Goal: Check status: Check status

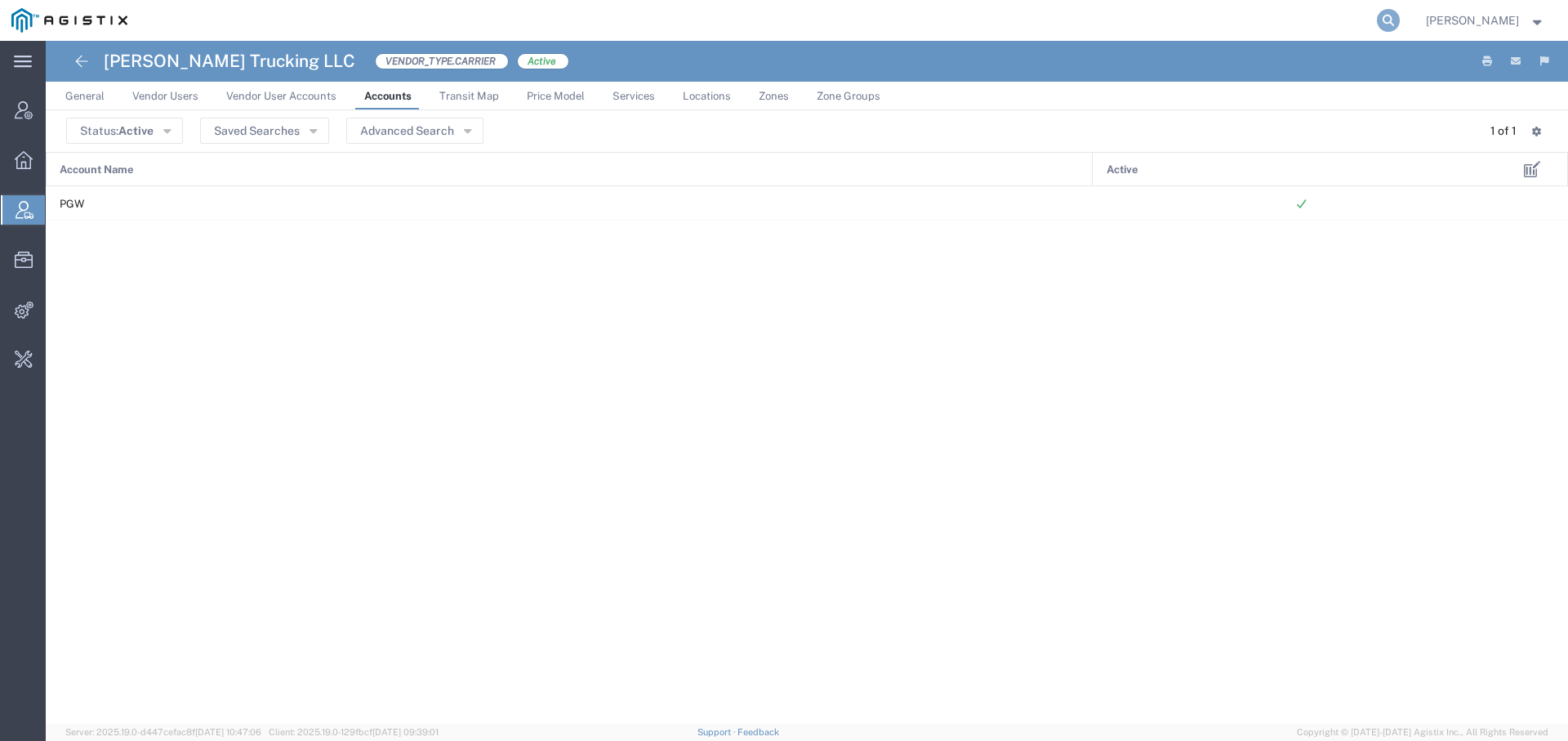
click at [1382, 19] on icon at bounding box center [1388, 20] width 23 height 23
paste input "643X35940104"
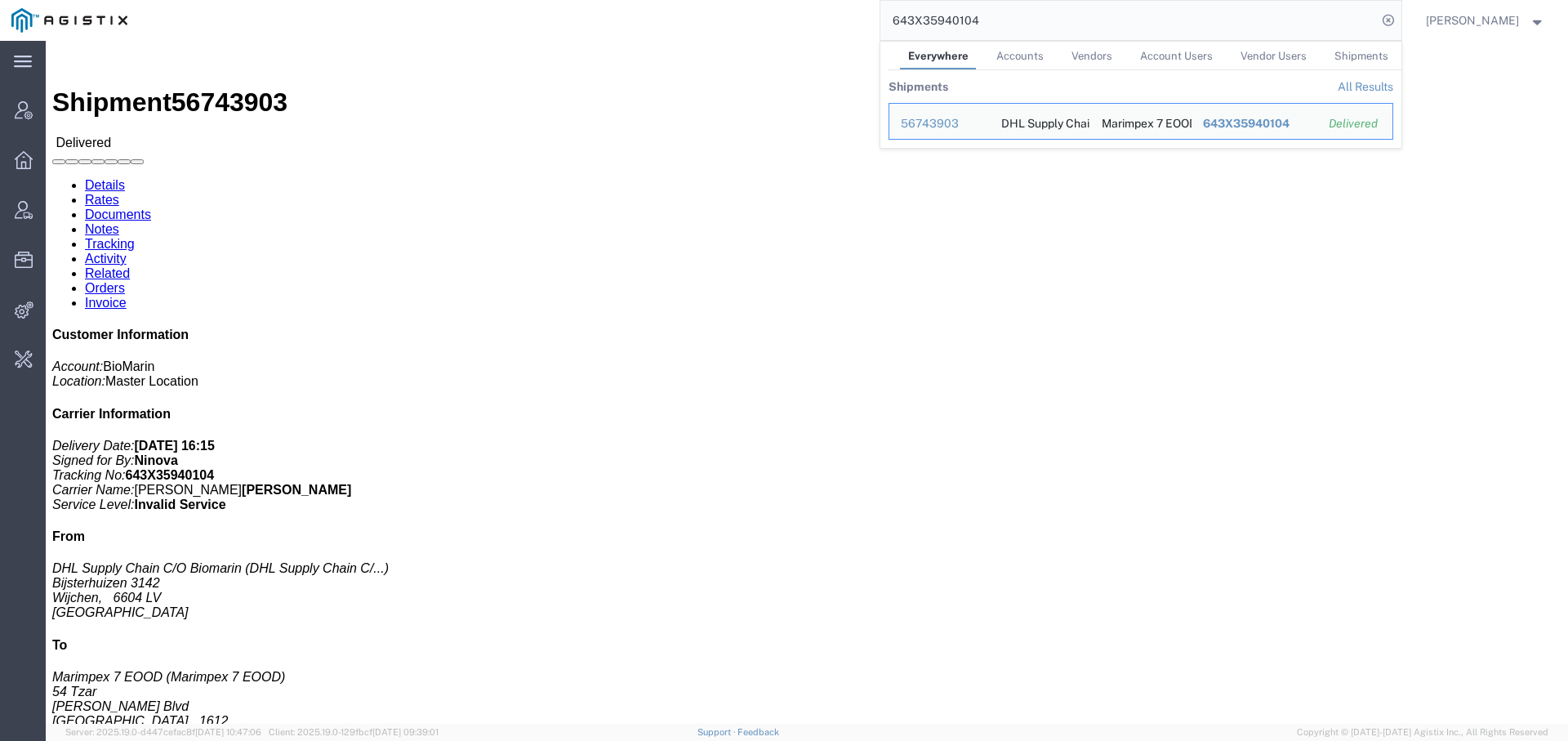
click at [920, 29] on input "643X35940104" at bounding box center [1128, 20] width 496 height 39
paste input "6117522"
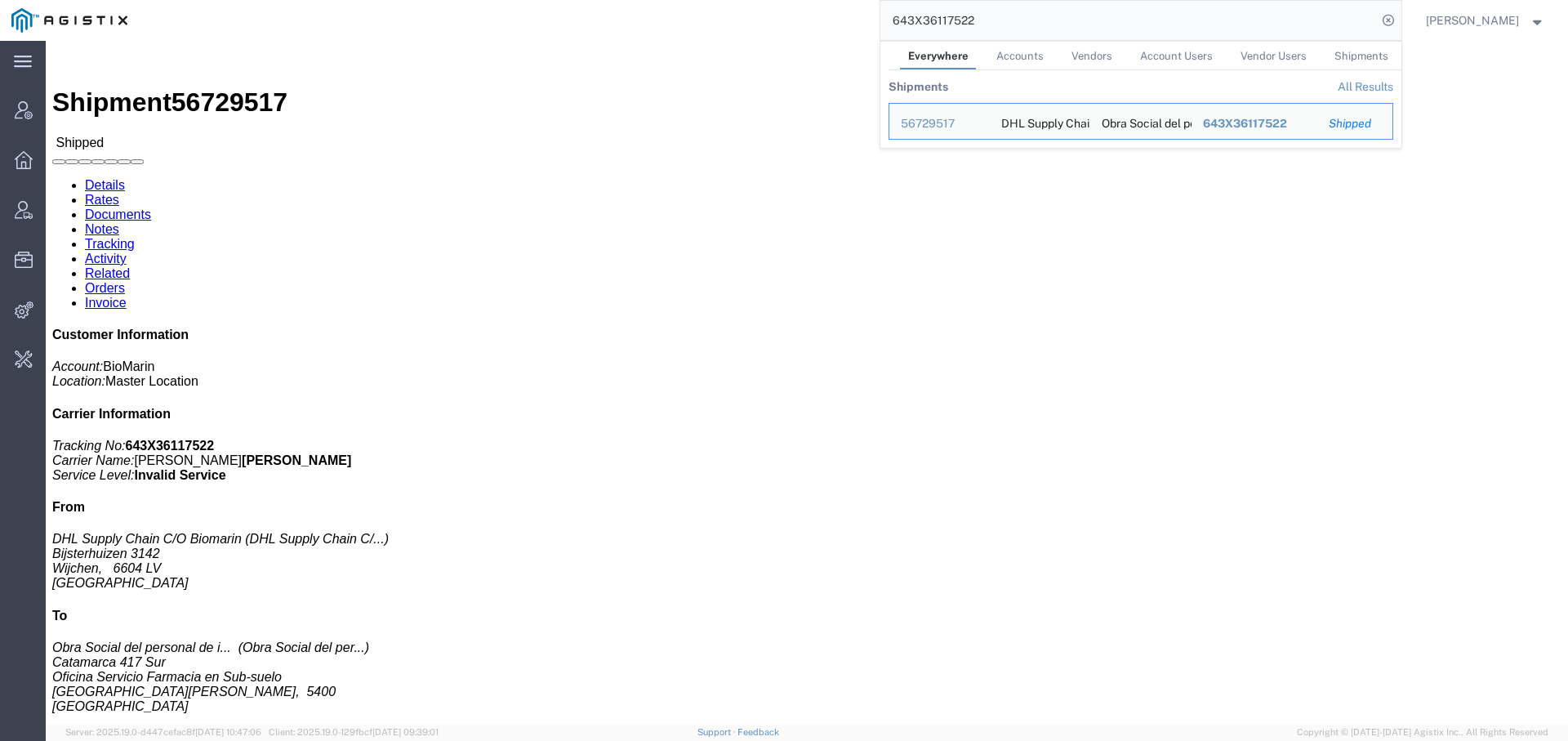
click link "Tracking"
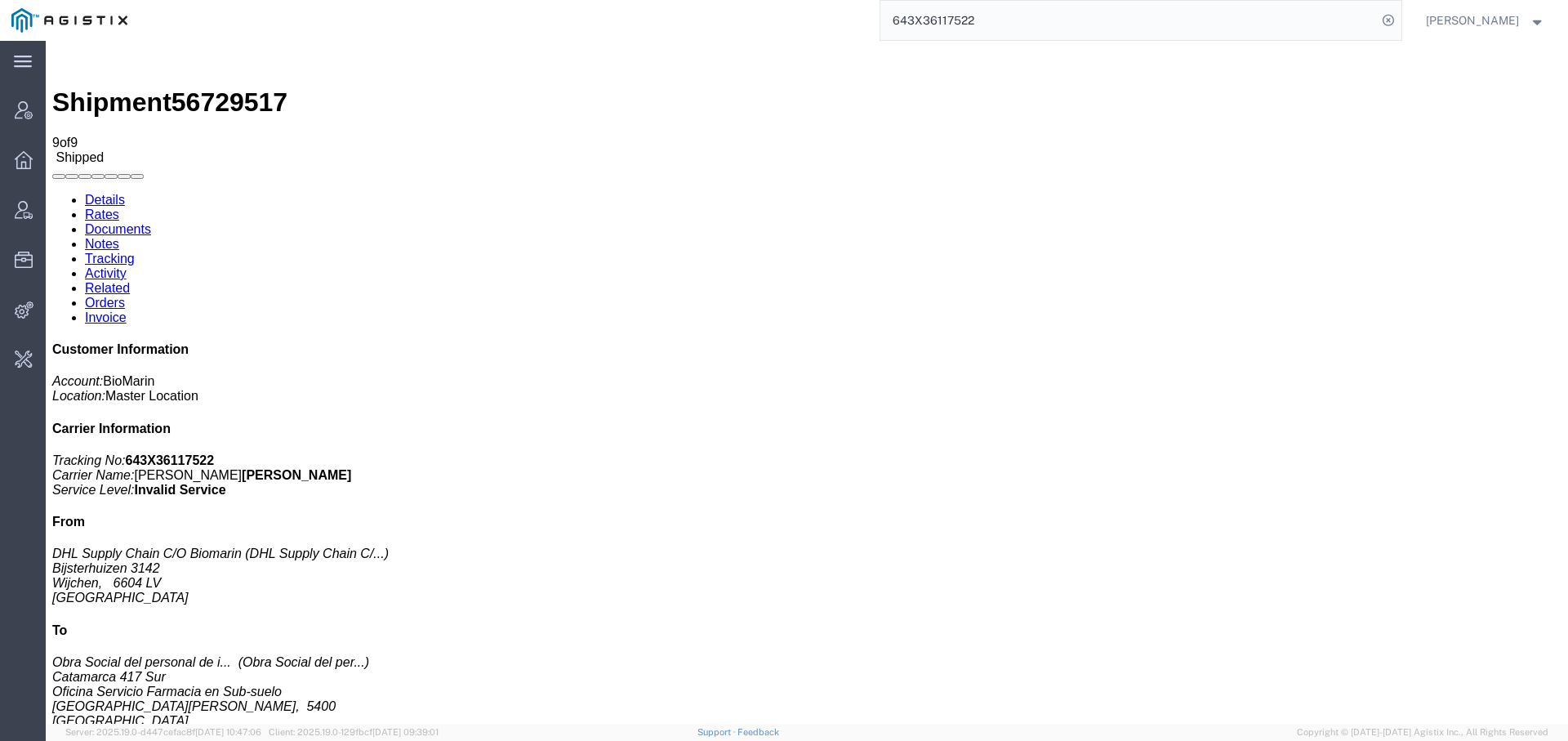
click at [958, 24] on input "643X36117522" at bounding box center [1128, 20] width 496 height 39
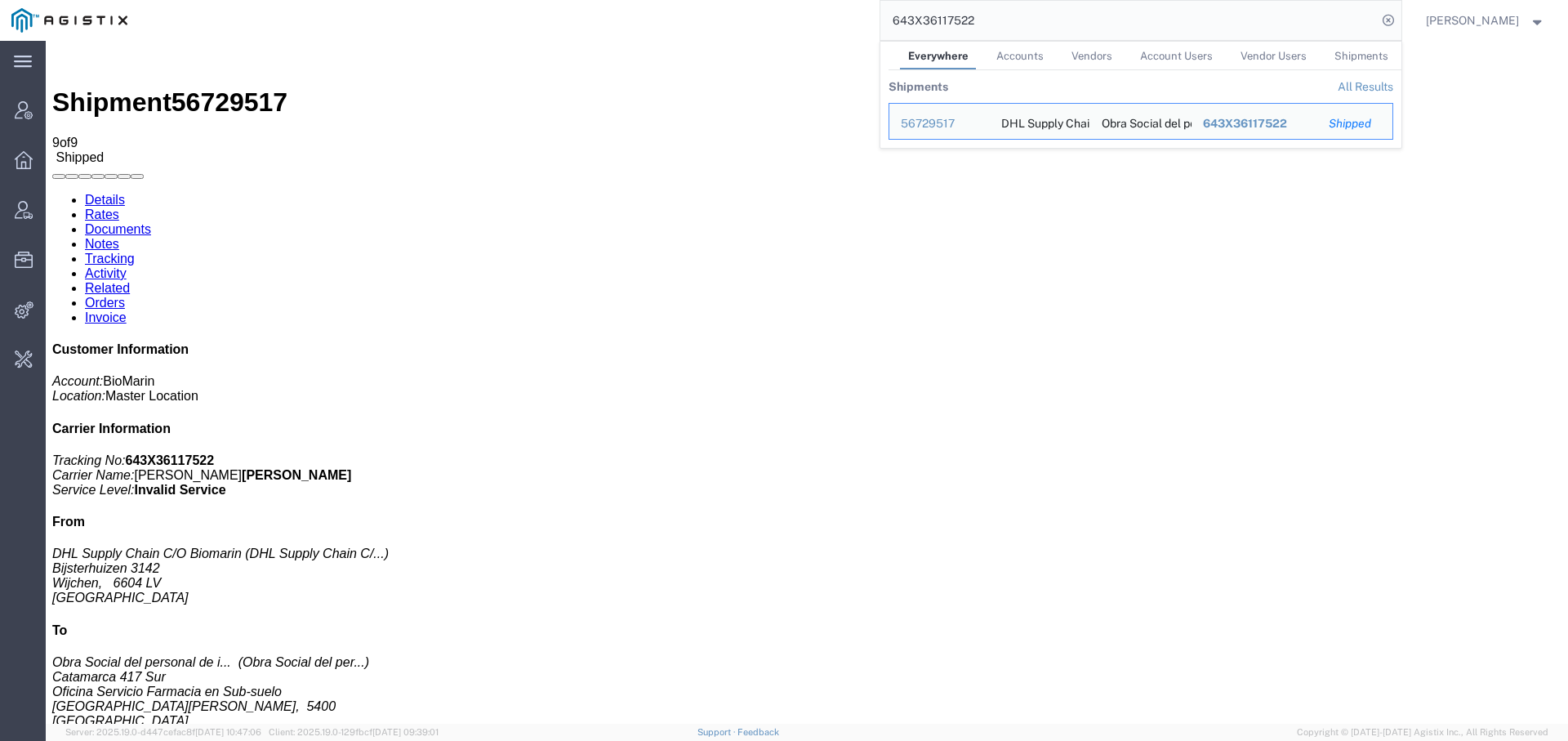
click at [958, 24] on input "643X36117522" at bounding box center [1128, 20] width 496 height 39
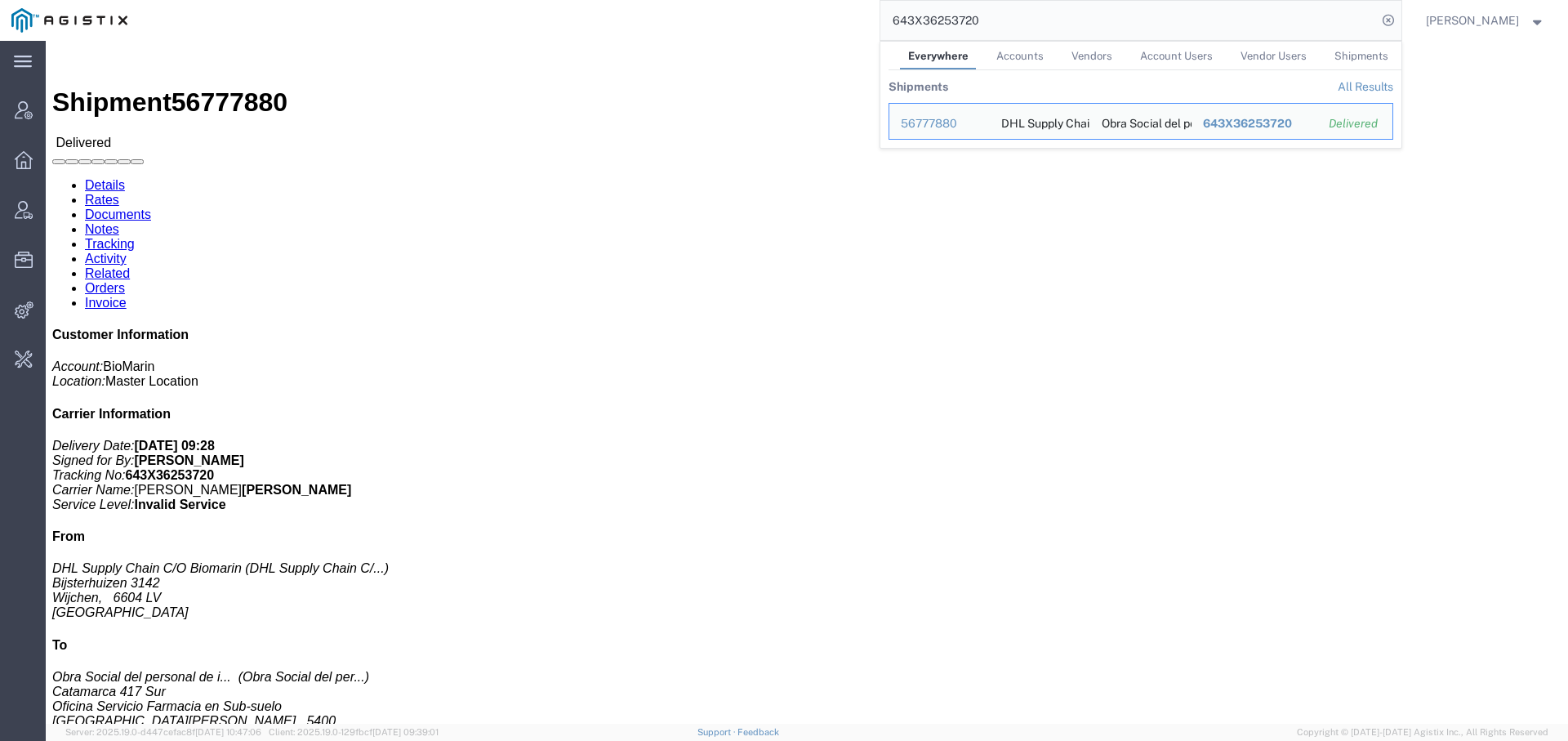
click at [911, 25] on input "643X36253720" at bounding box center [1128, 20] width 496 height 39
paste input "5986322"
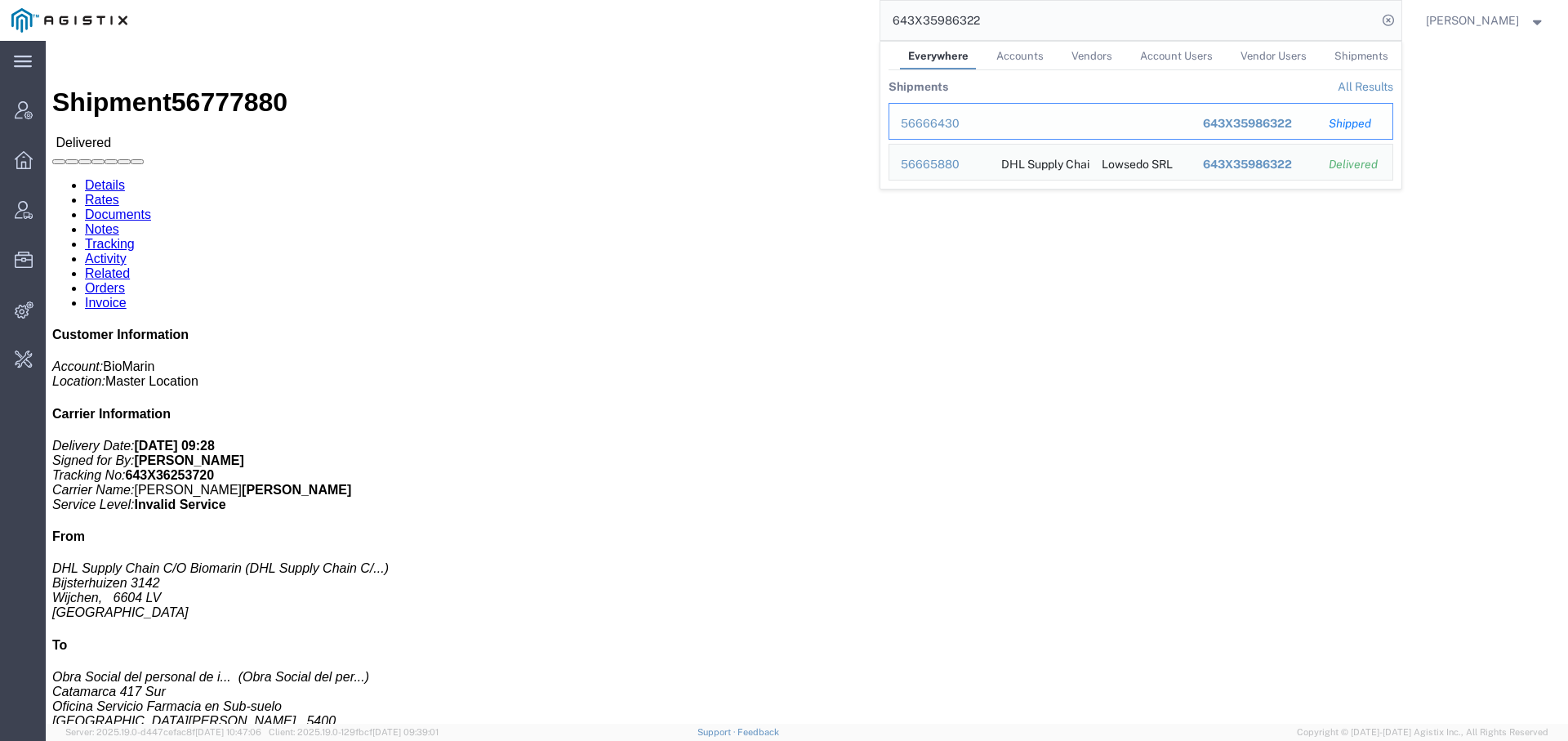
click at [960, 119] on div "56666430" at bounding box center [939, 124] width 78 height 18
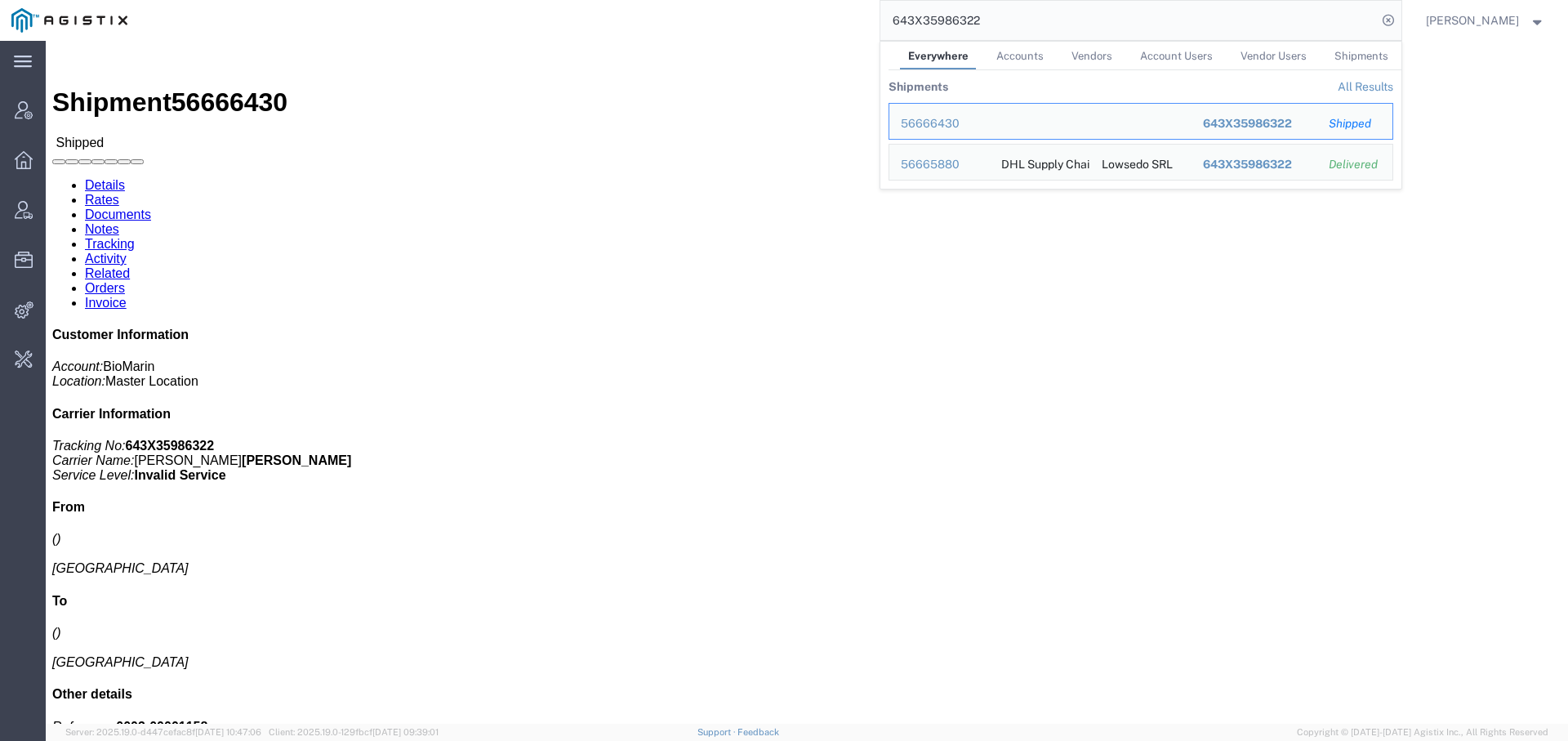
click at [1002, 21] on input "643X35986322" at bounding box center [1128, 20] width 496 height 39
click at [958, 157] on div "56665880" at bounding box center [939, 165] width 78 height 18
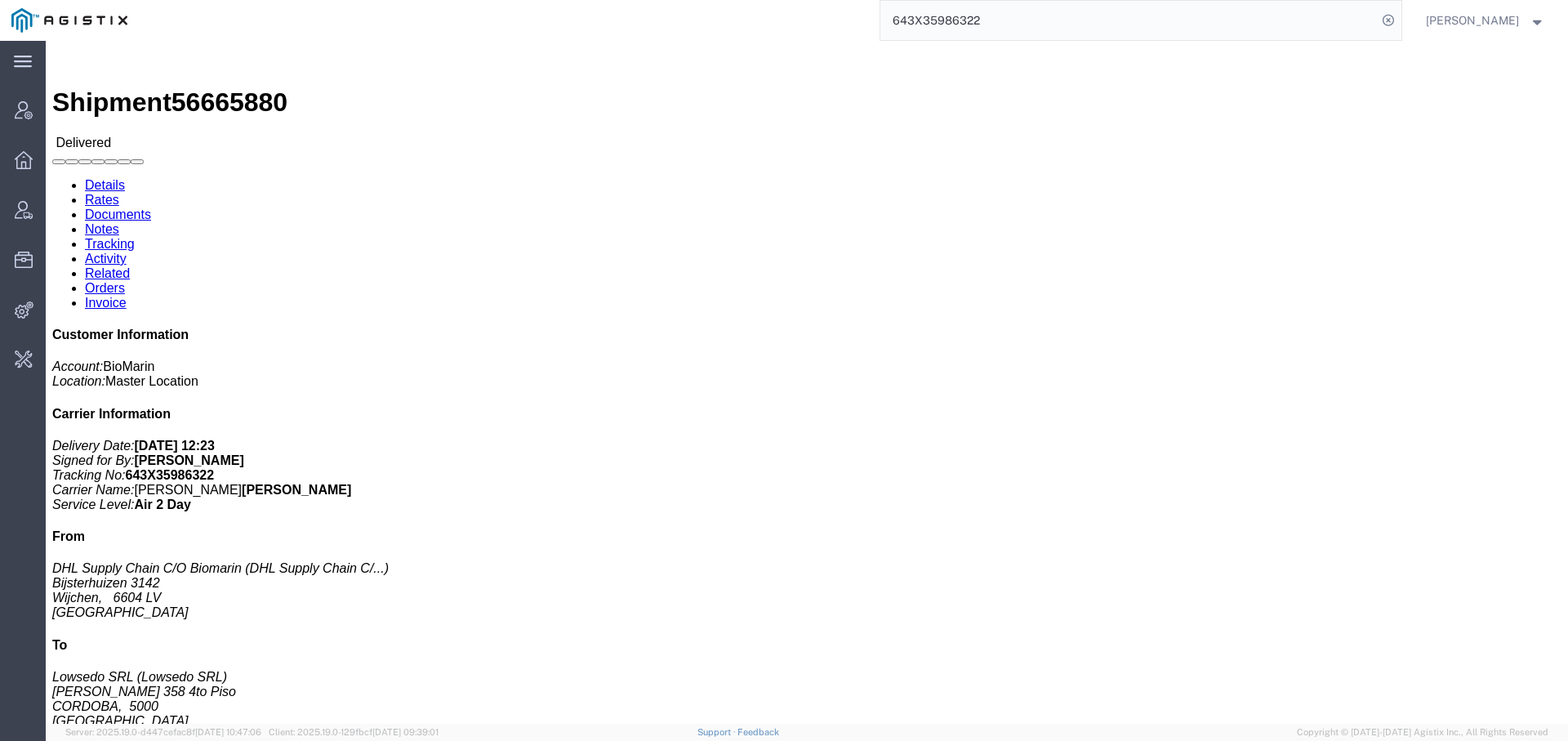
click span "56665880"
copy span "56665880"
click at [964, 24] on input "643X35986322" at bounding box center [1128, 20] width 496 height 39
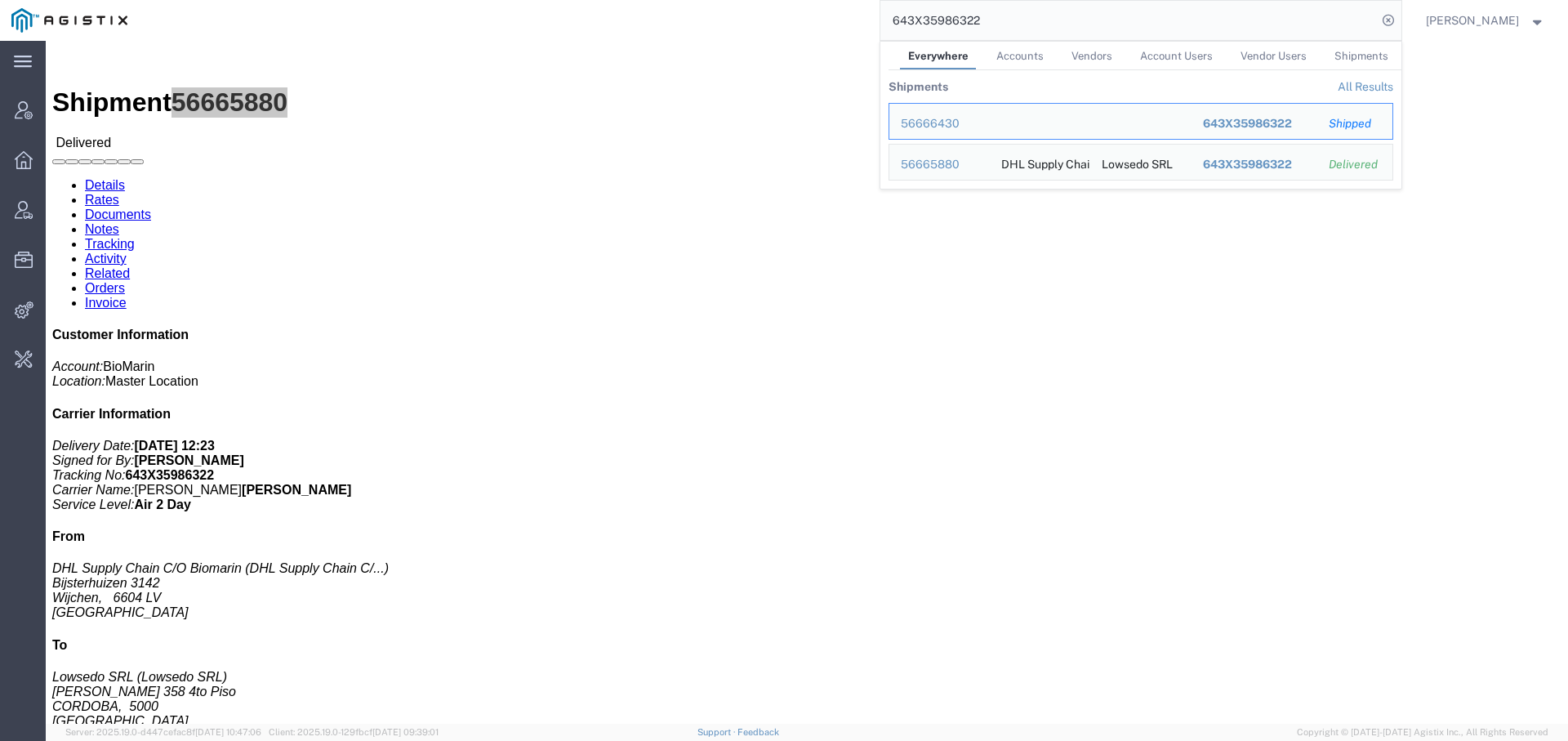
click at [964, 24] on input "643X35986322" at bounding box center [1128, 20] width 496 height 39
paste input "625424"
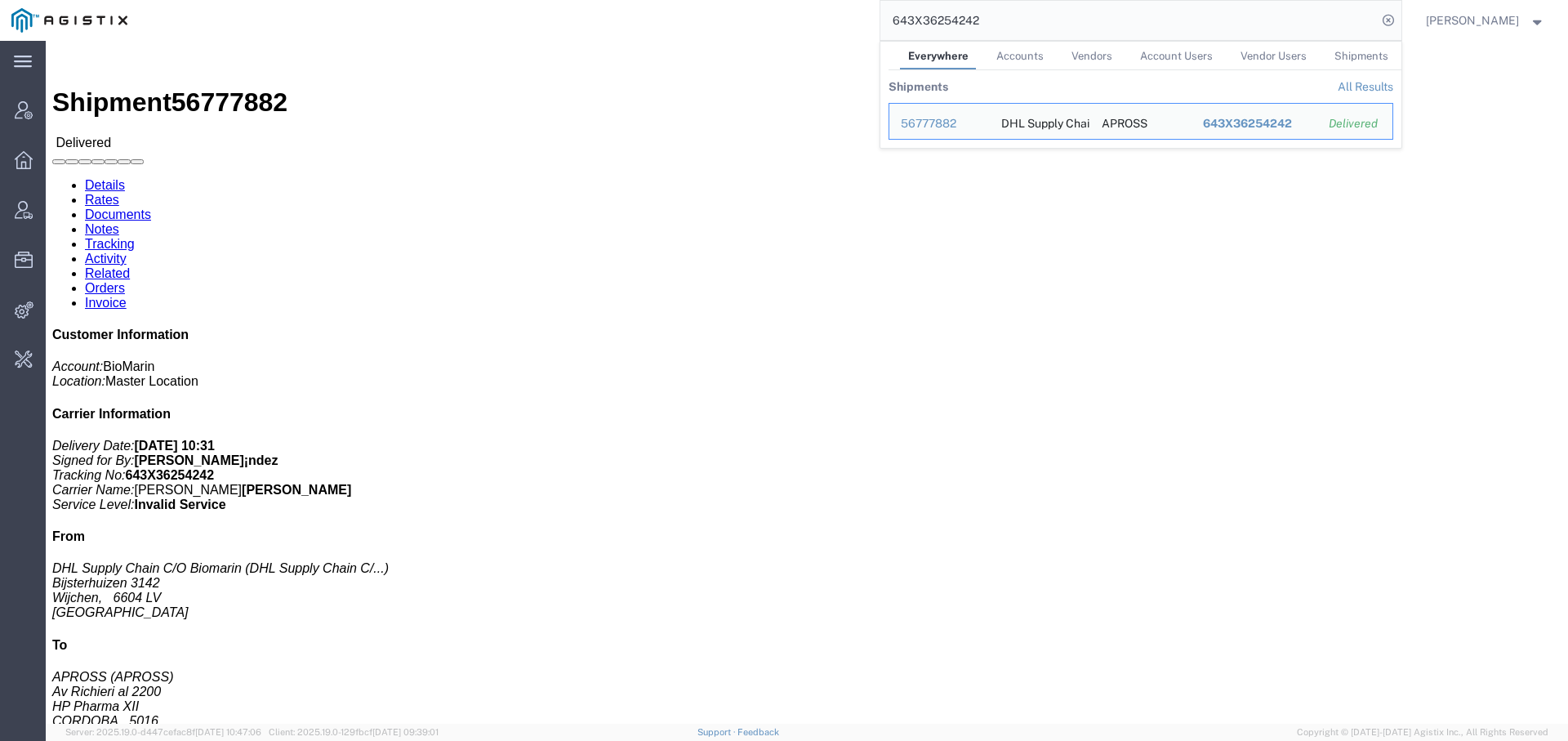
click at [919, 20] on input "643X36254242" at bounding box center [1128, 20] width 496 height 39
paste input "3749"
click at [916, 19] on input "643X36253749" at bounding box center [1128, 20] width 496 height 39
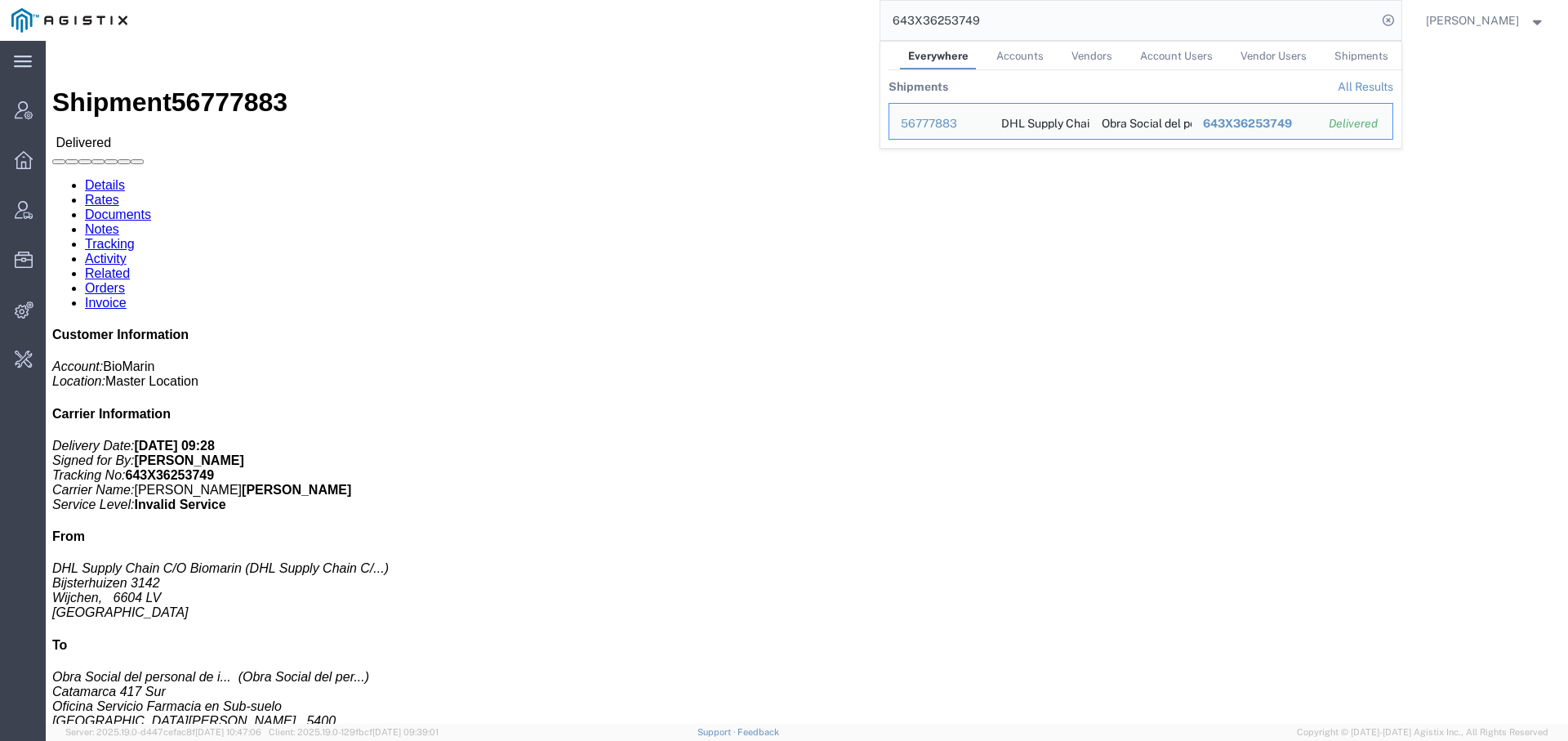
paste input "072014"
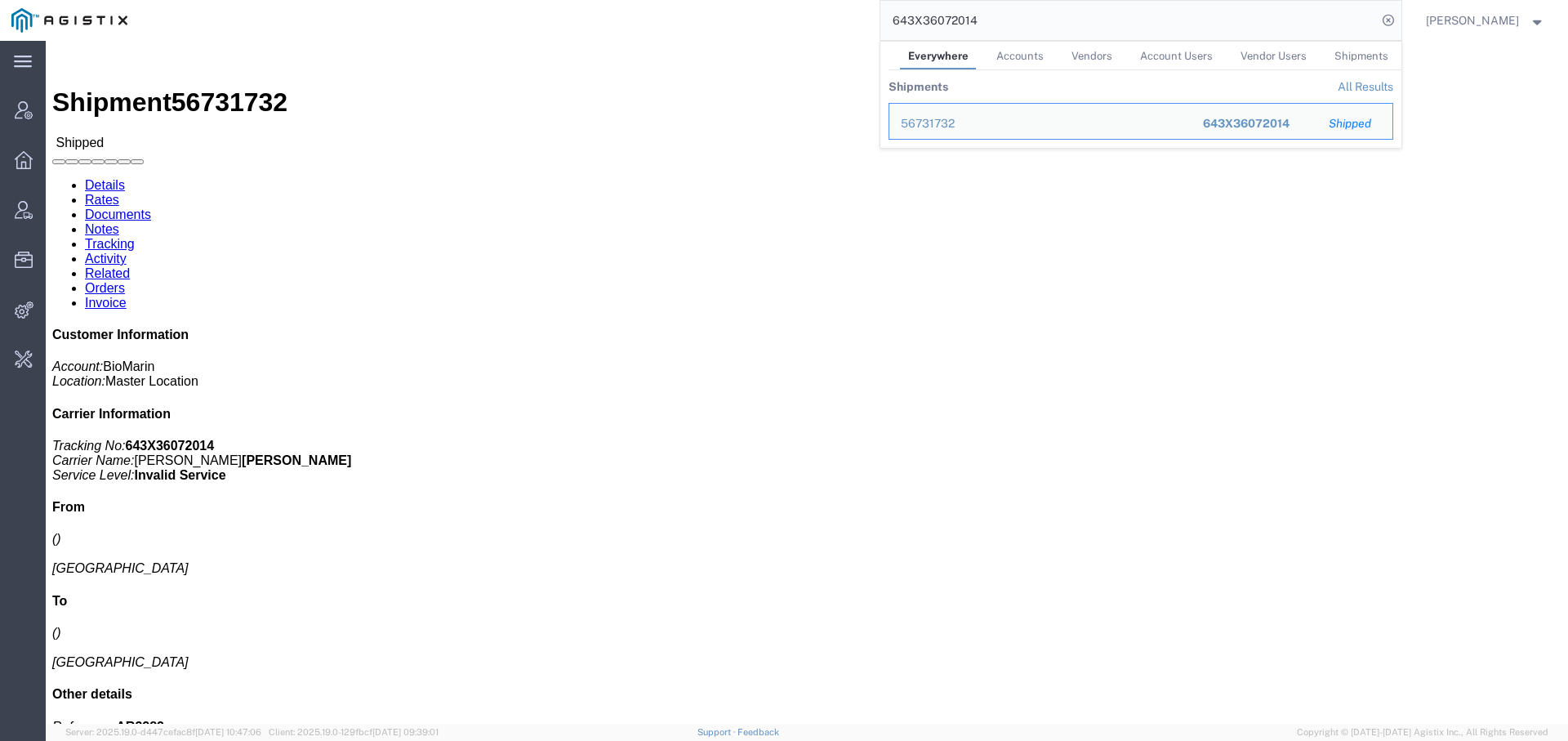
click at [953, 16] on input "643X36072014" at bounding box center [1128, 20] width 496 height 39
paste input "140985"
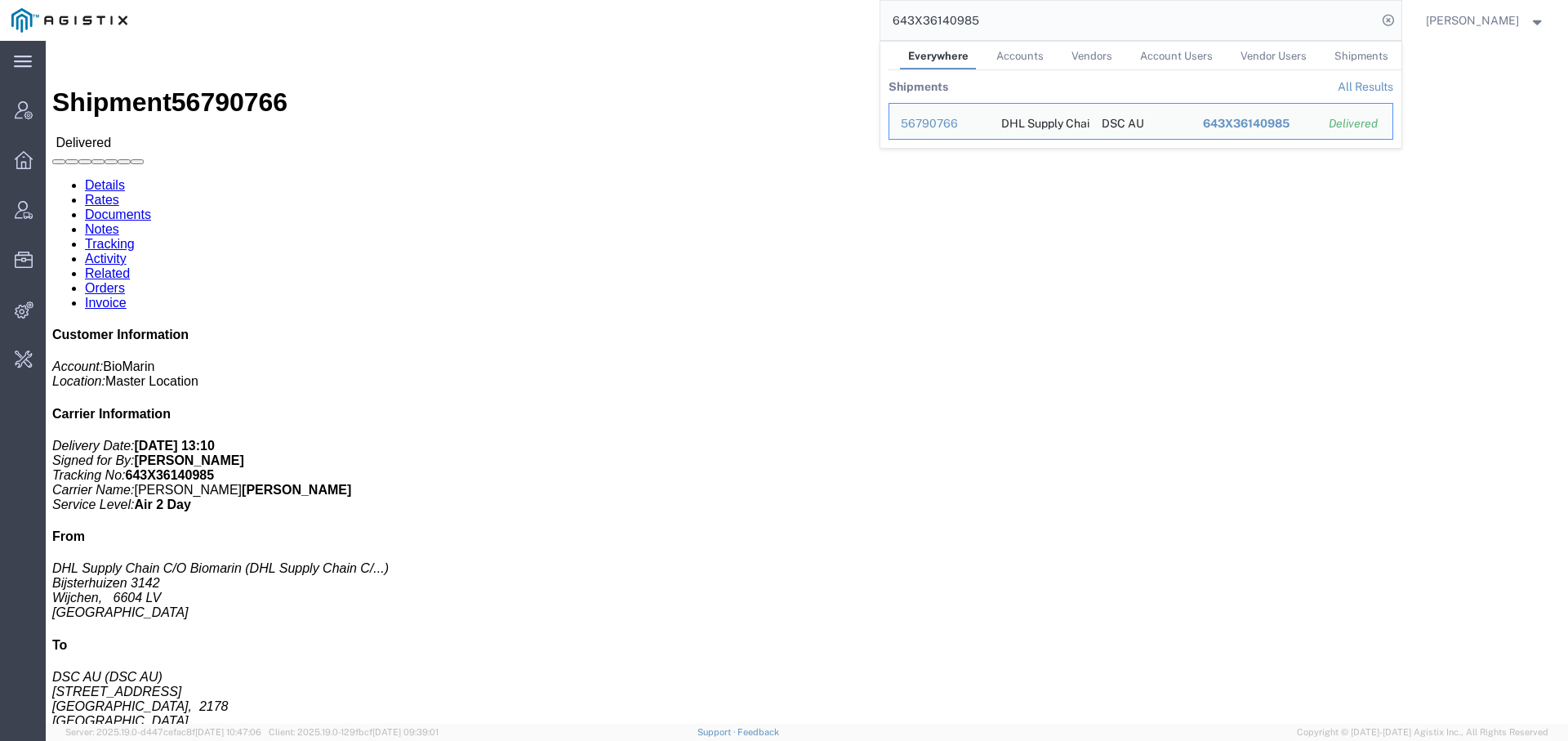
click at [952, 18] on input "643X36140985" at bounding box center [1128, 20] width 496 height 39
paste input "093206"
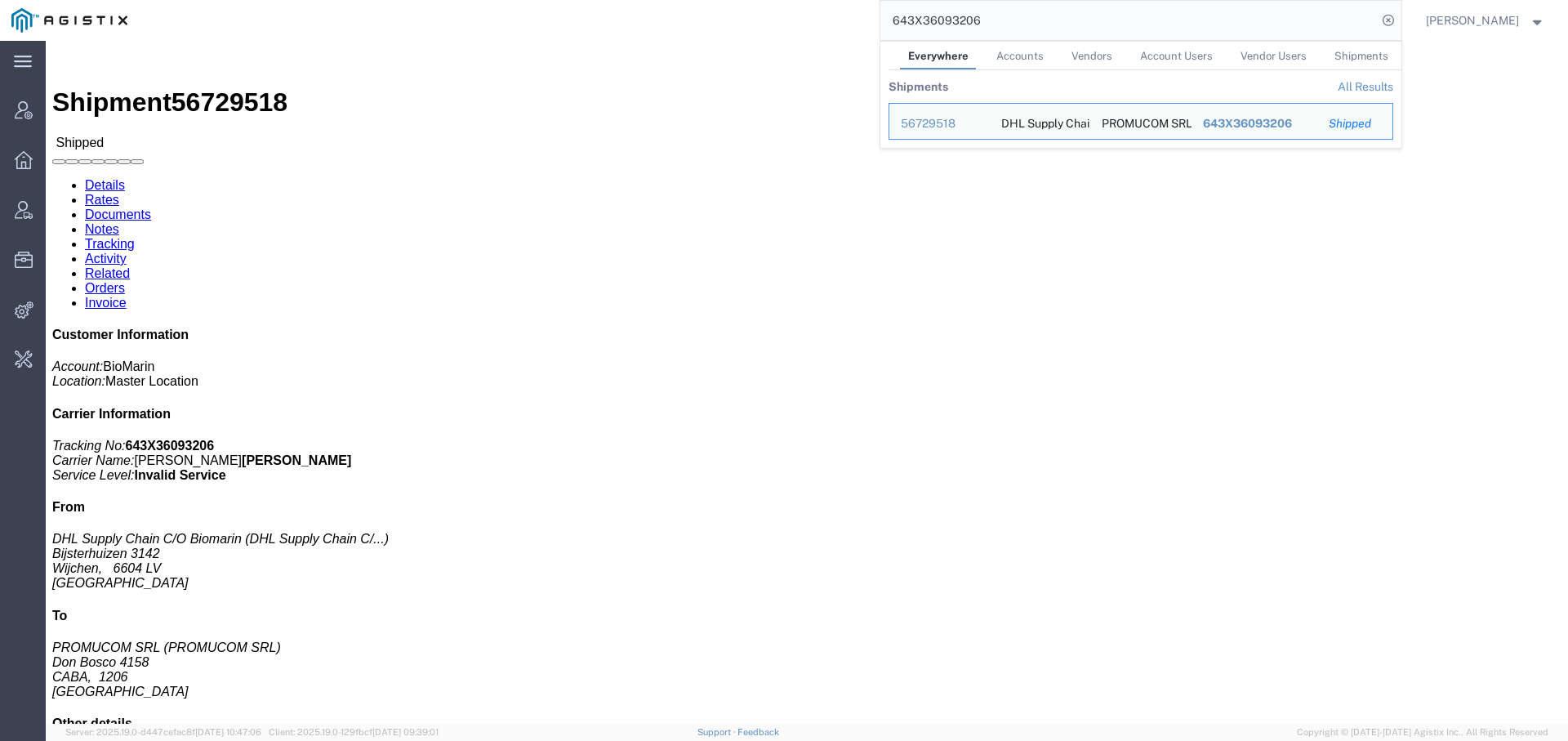
click at [926, 29] on input "643X36093206" at bounding box center [1128, 20] width 496 height 39
paste input "117621"
click at [953, 19] on input "643X36117621" at bounding box center [1128, 20] width 496 height 39
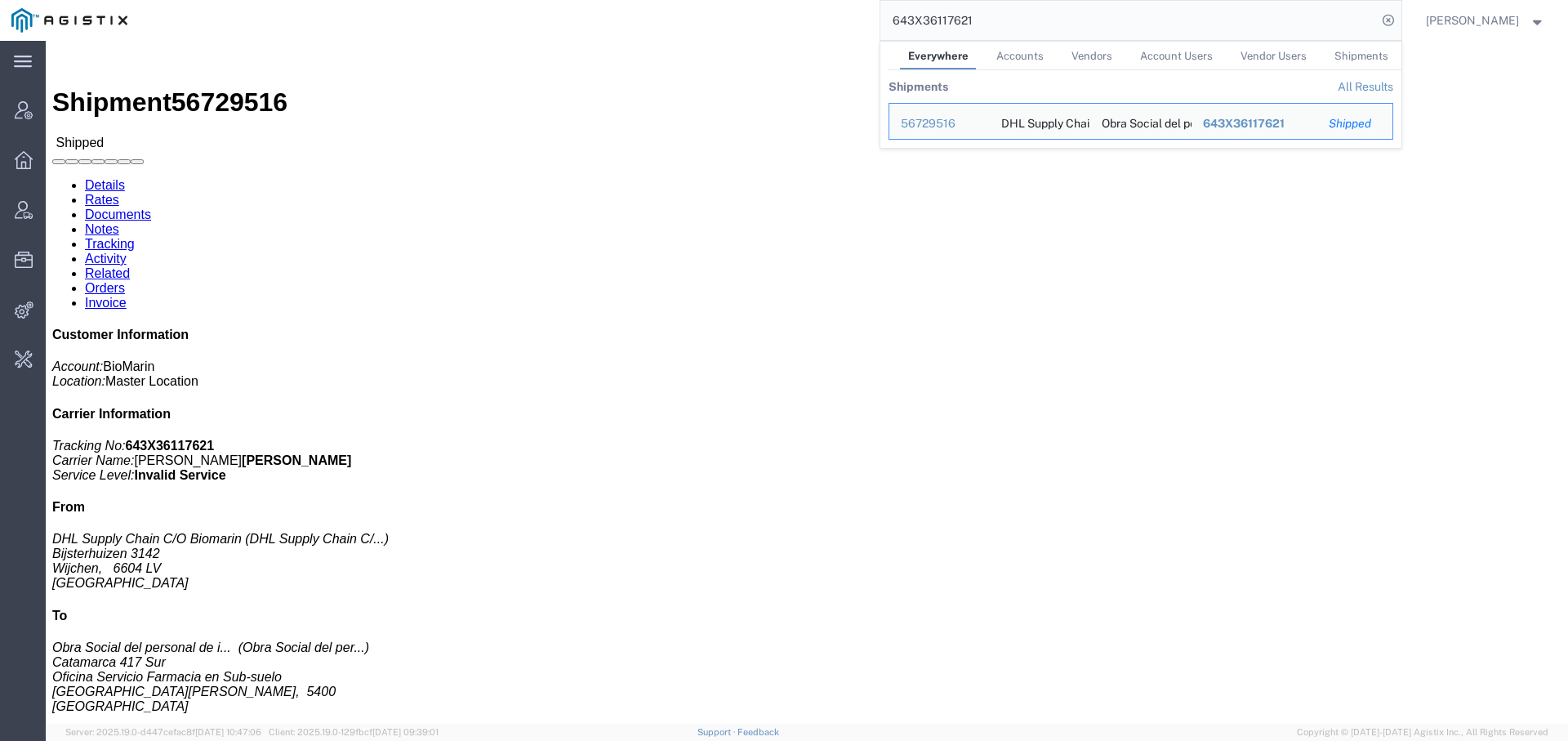
paste input "250249"
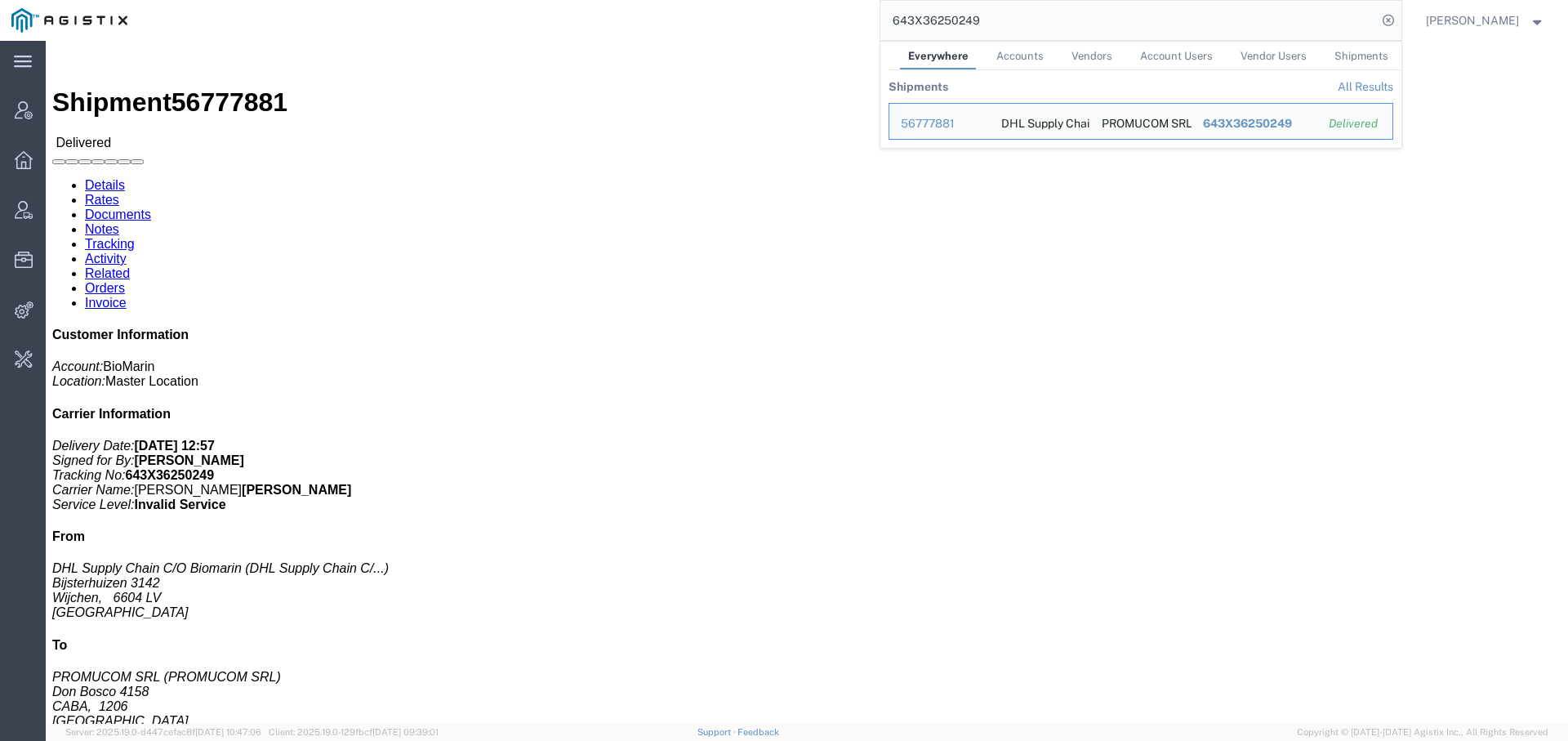
click at [919, 26] on input "643X36250249" at bounding box center [1128, 20] width 496 height 39
paste input "538043"
click at [917, 121] on div "56370593" at bounding box center [939, 124] width 78 height 18
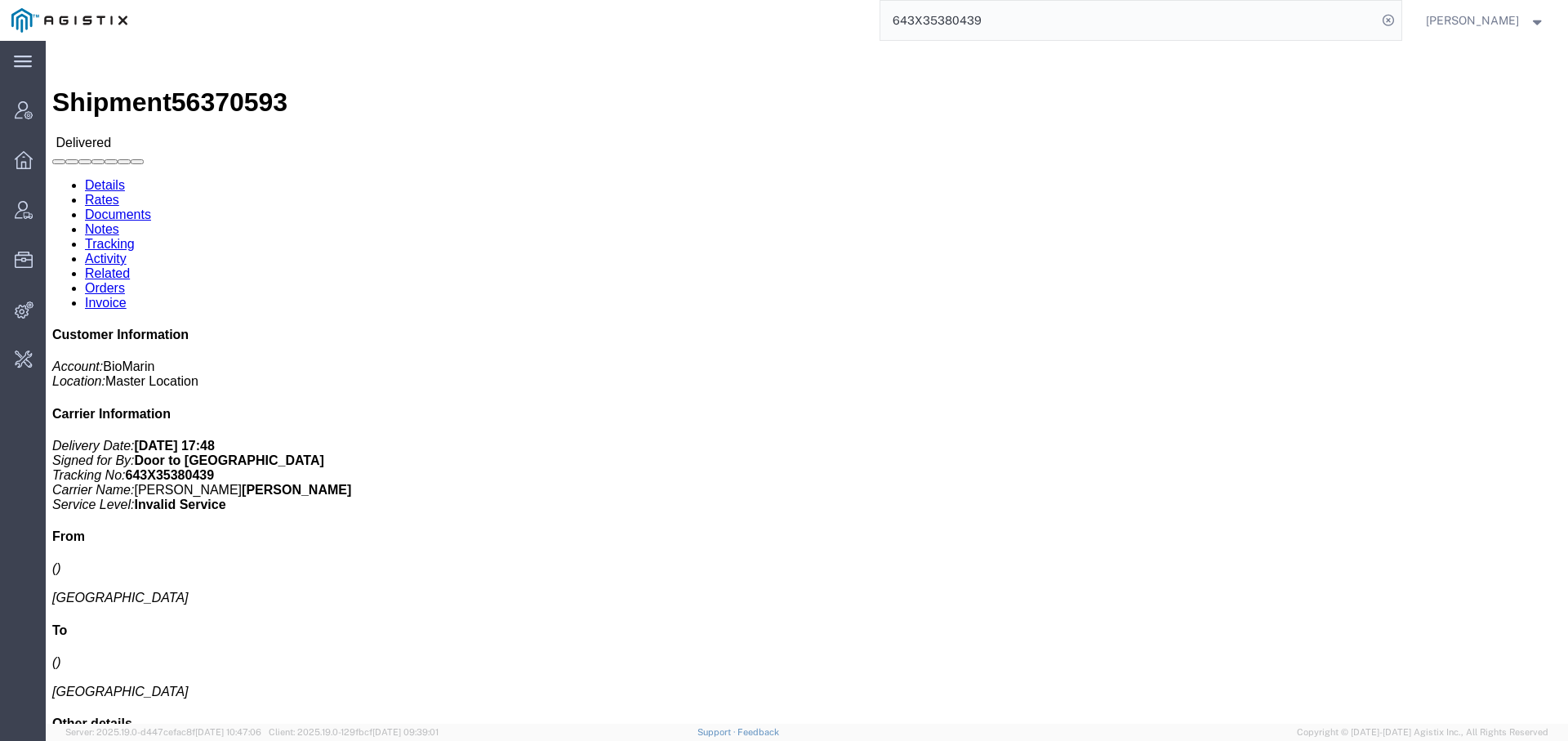
click span "56370593"
copy span "56370593"
click at [928, 11] on input "643X35380439" at bounding box center [1128, 20] width 496 height 39
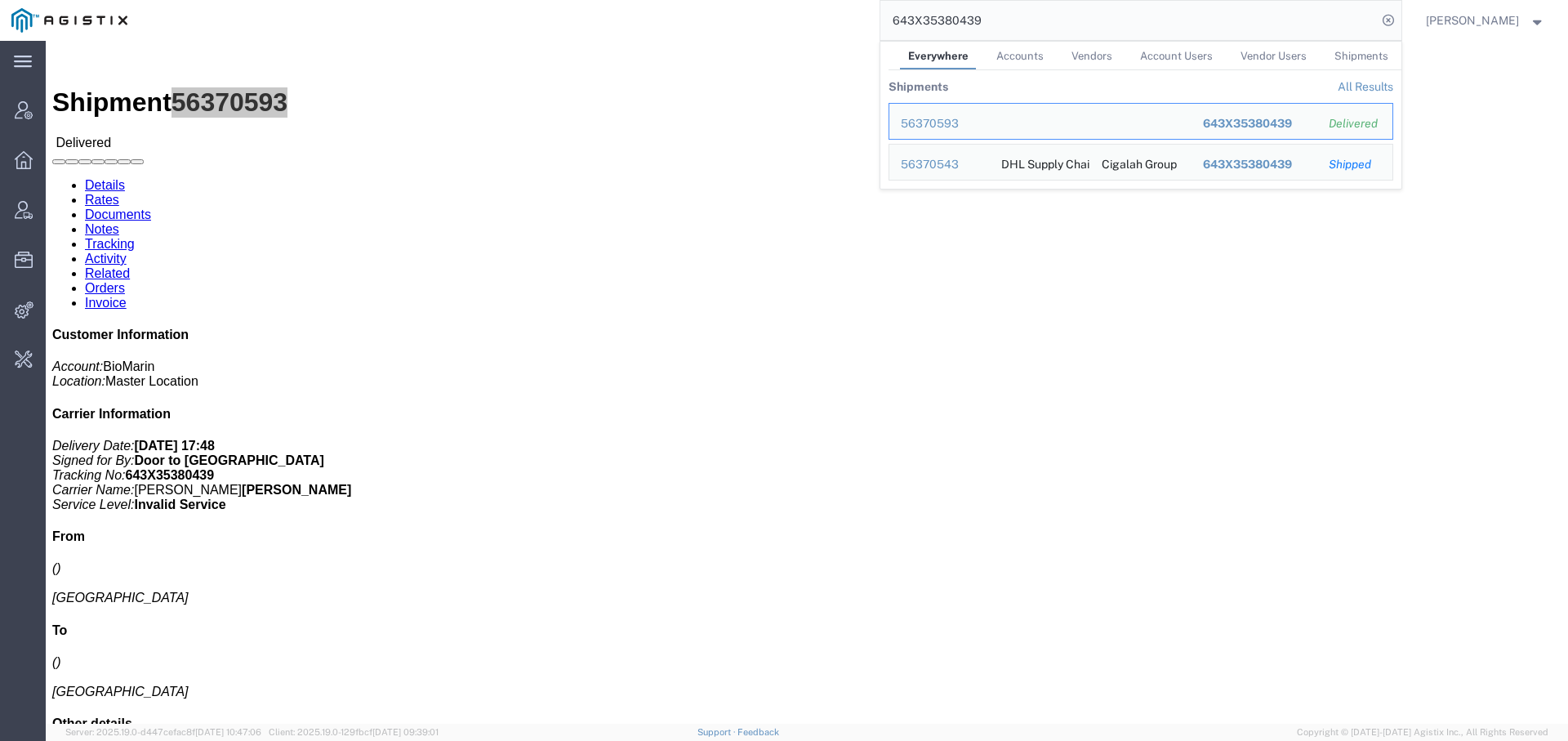
click at [928, 11] on input "643X35380439" at bounding box center [1128, 20] width 496 height 39
paste input "76075"
click at [921, 166] on div "56467782" at bounding box center [939, 165] width 78 height 18
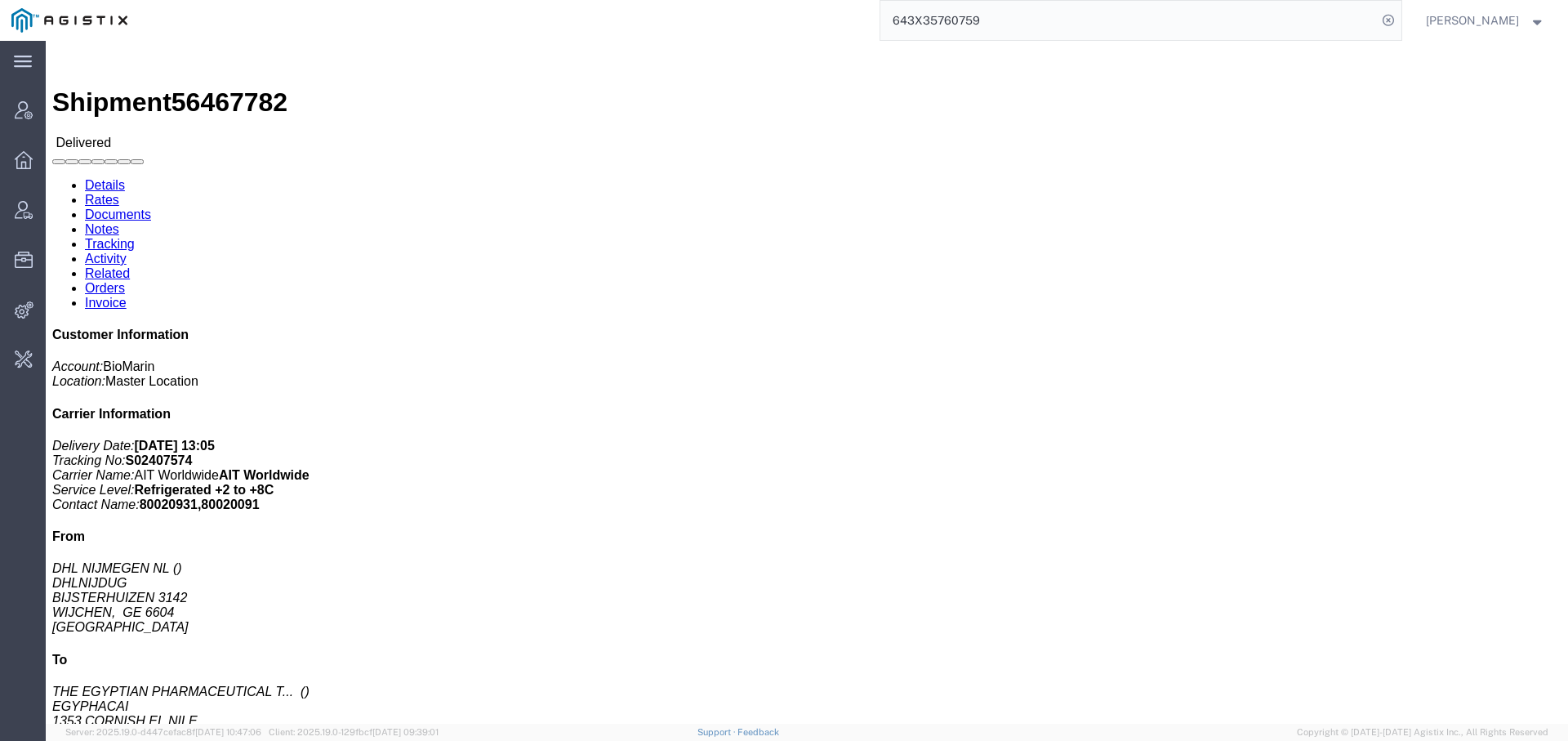
click span "56467782"
copy span "56467782"
click h2 "Shipment Detail"
click link "Tracking"
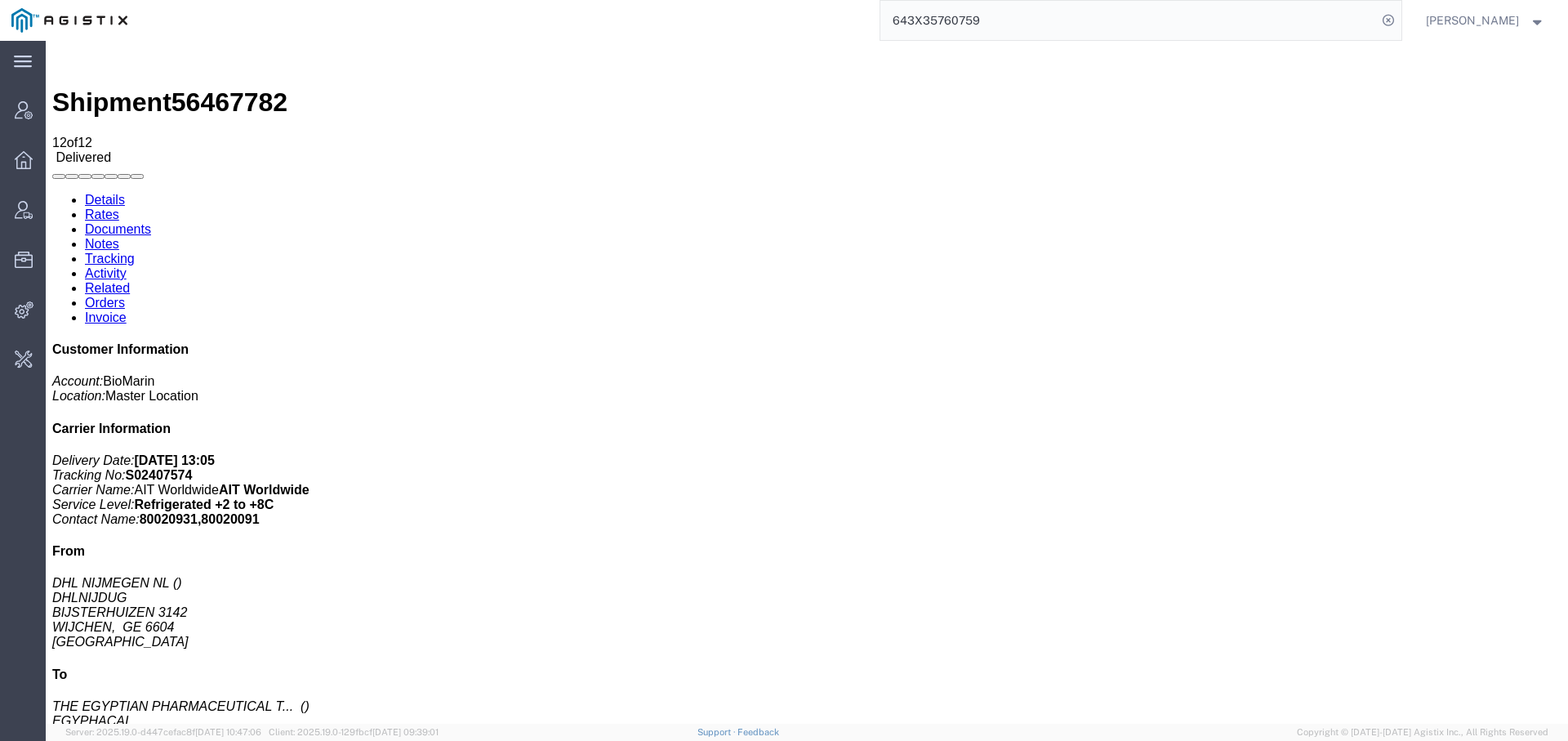
click at [116, 193] on link "Details" at bounding box center [105, 200] width 40 height 14
click at [982, 31] on input "643X35760759" at bounding box center [1128, 20] width 496 height 39
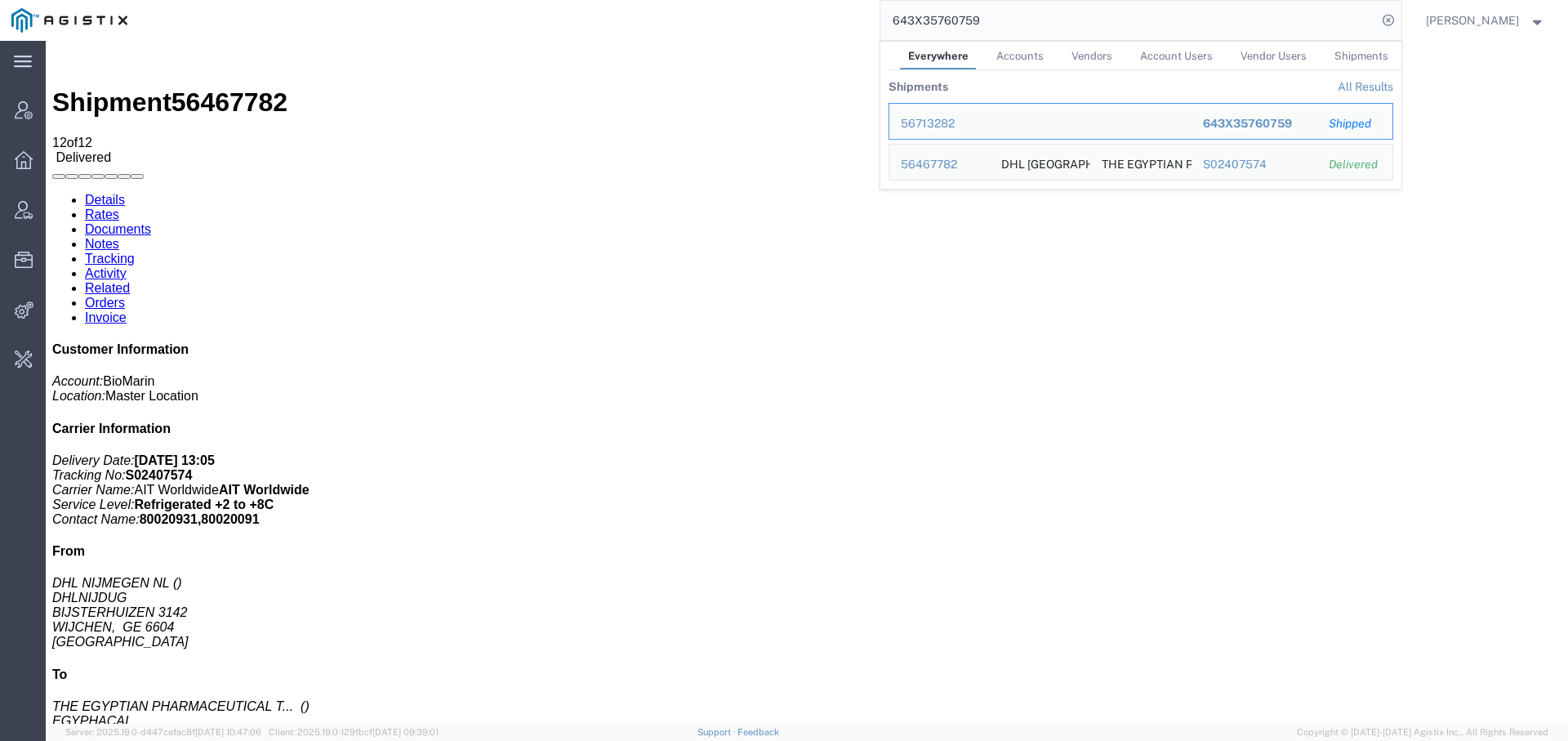
click at [925, 17] on input "643X35760759" at bounding box center [1128, 20] width 496 height 39
paste input "808211"
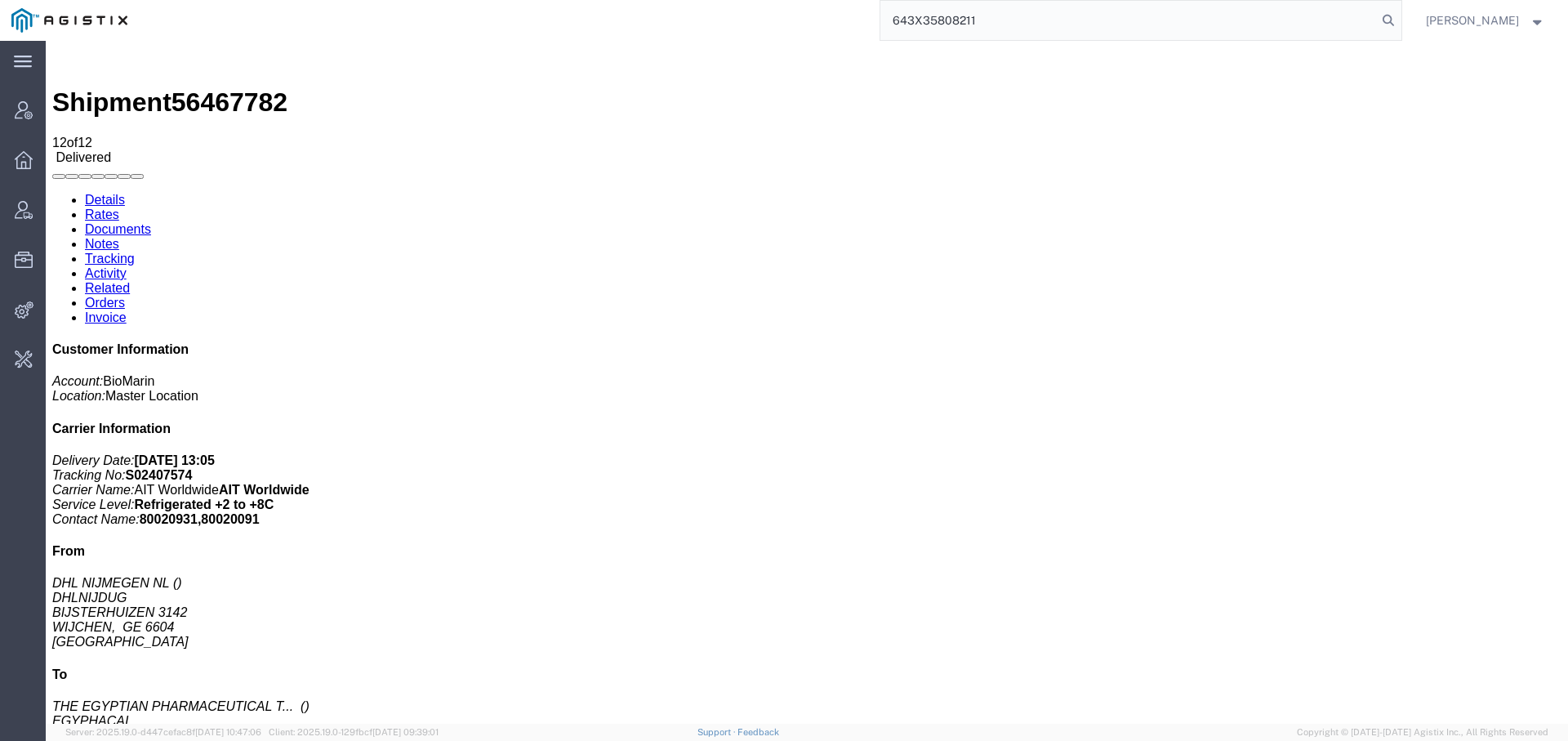
type input "643X35808211"
